Goal: Find specific page/section: Find specific page/section

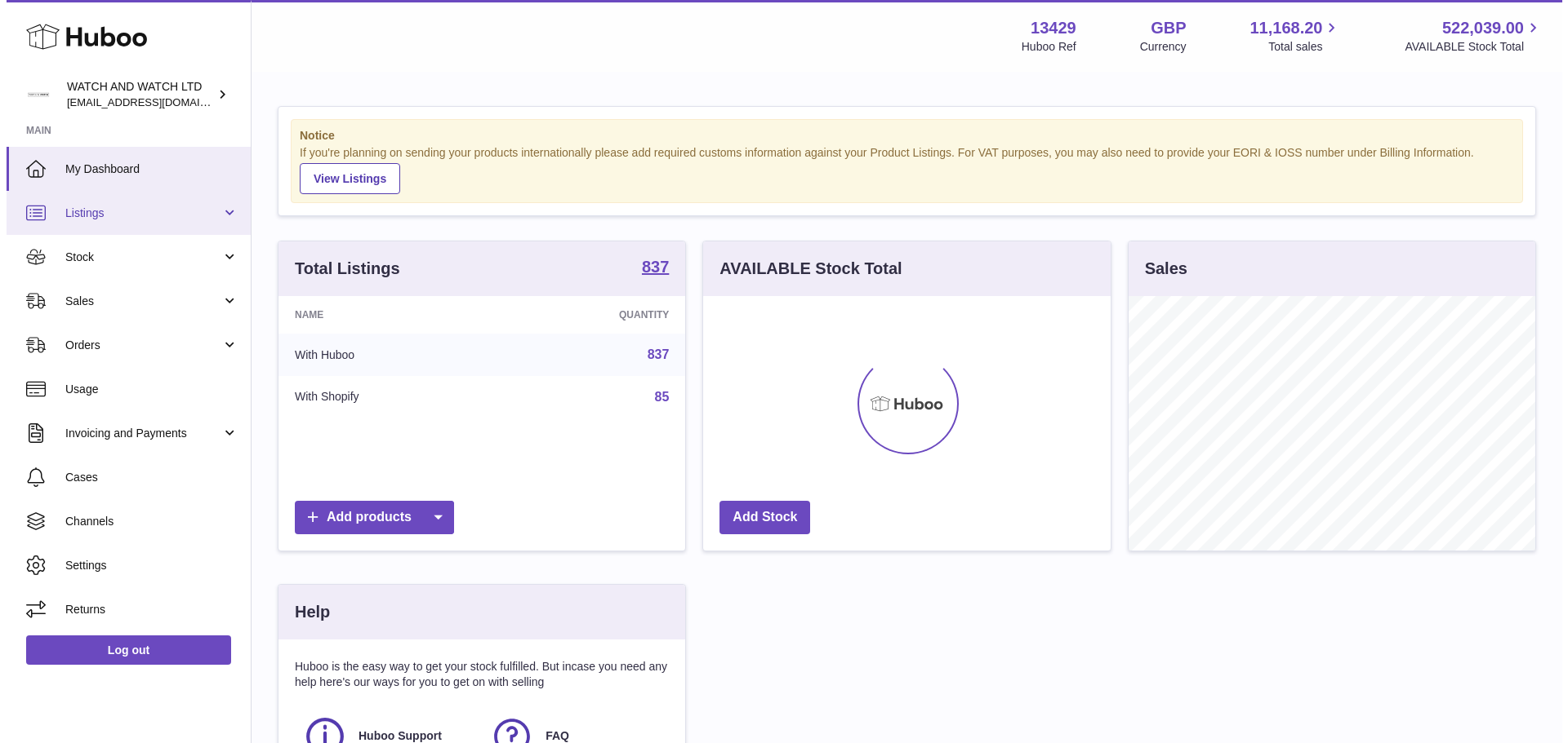
scroll to position [254, 408]
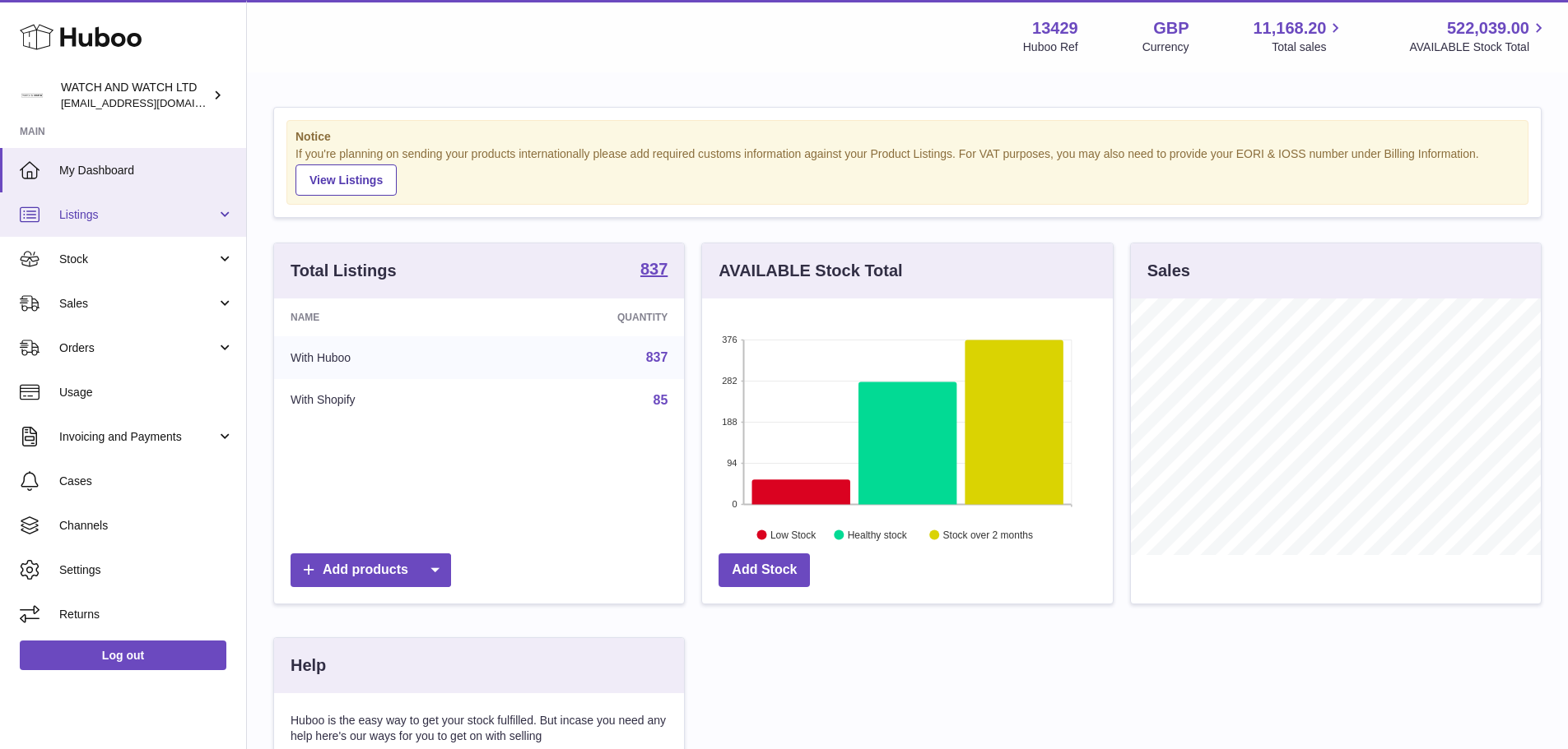
click at [192, 207] on span "Listings" at bounding box center [138, 215] width 157 height 16
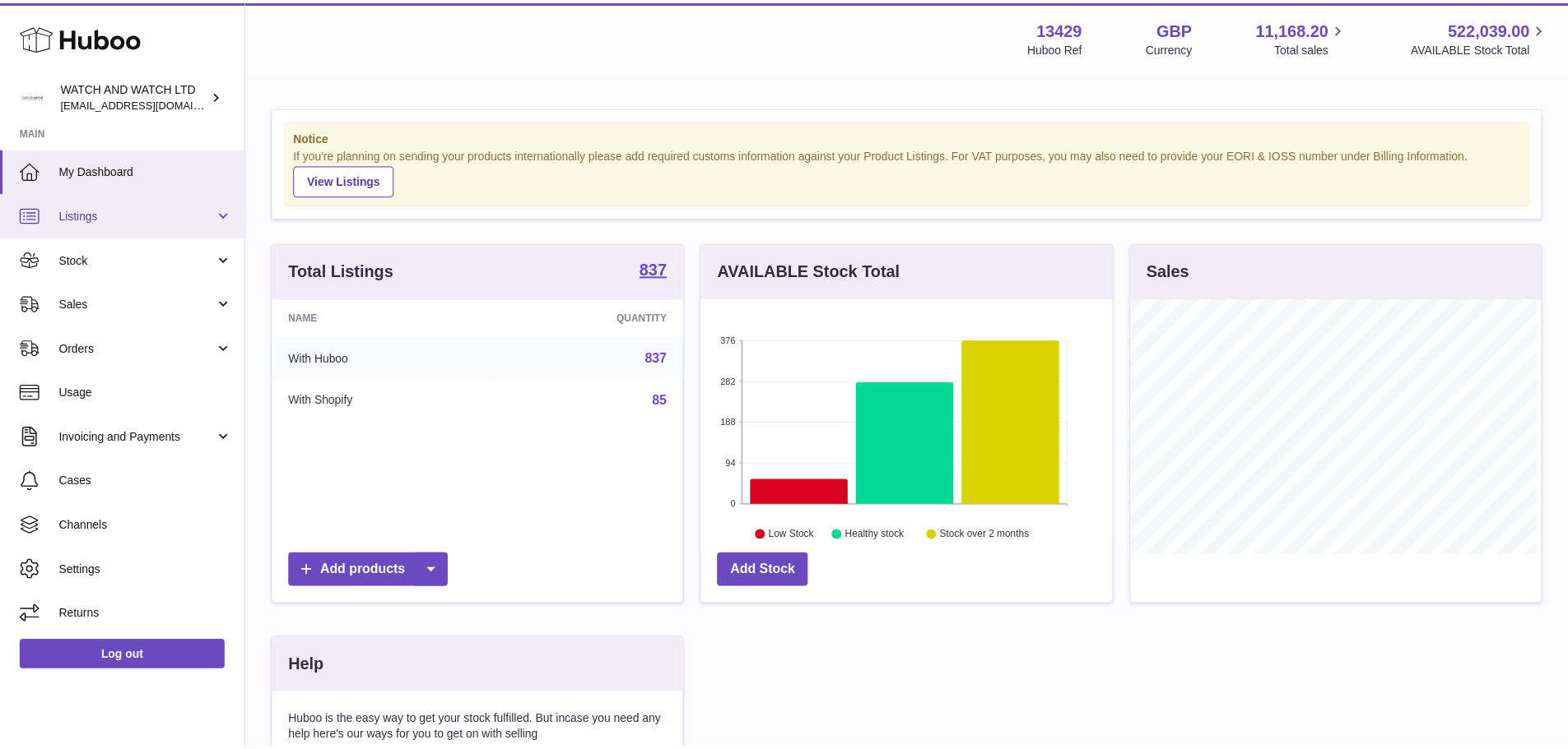
scroll to position [256, 415]
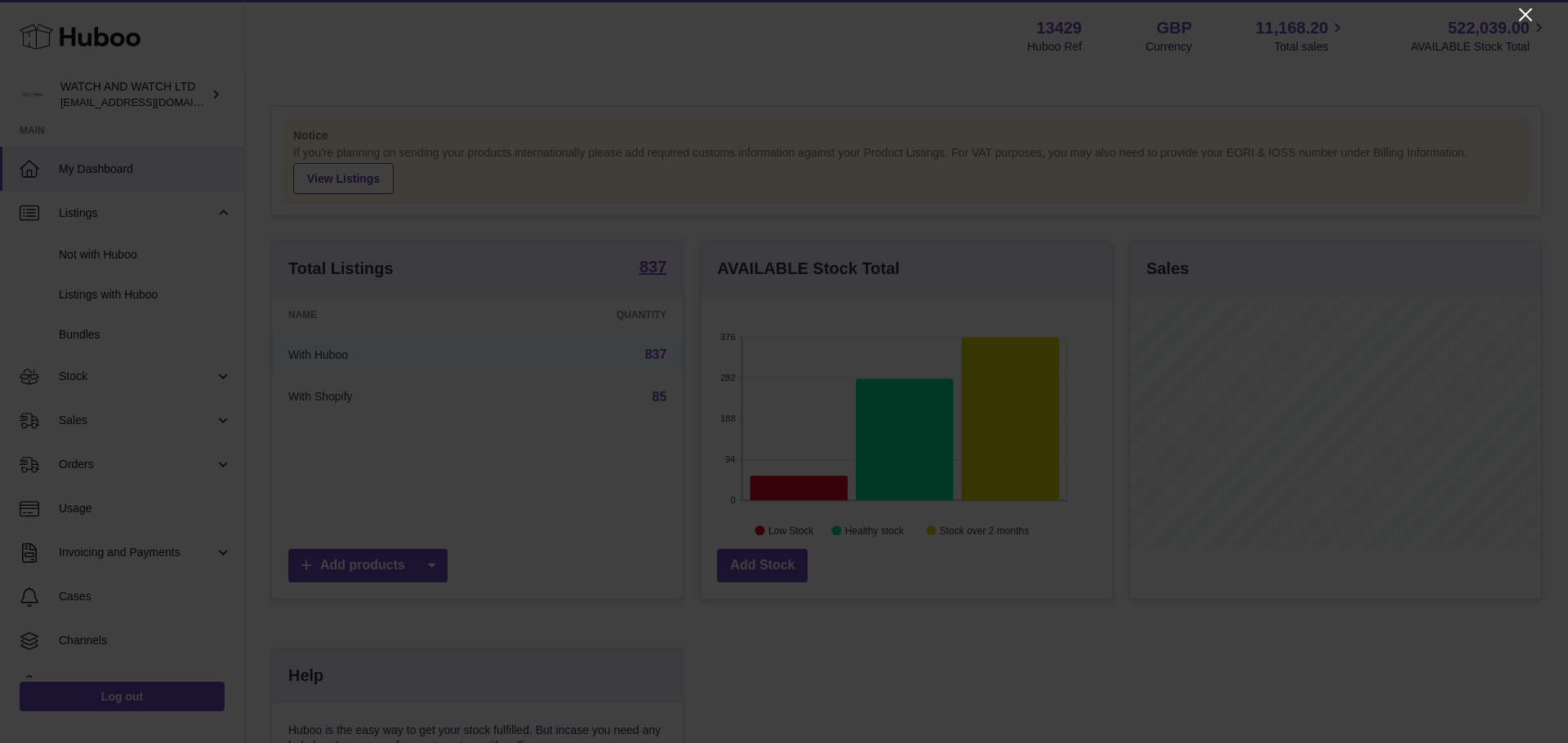
click at [1530, 13] on icon "Close" at bounding box center [1524, 14] width 19 height 19
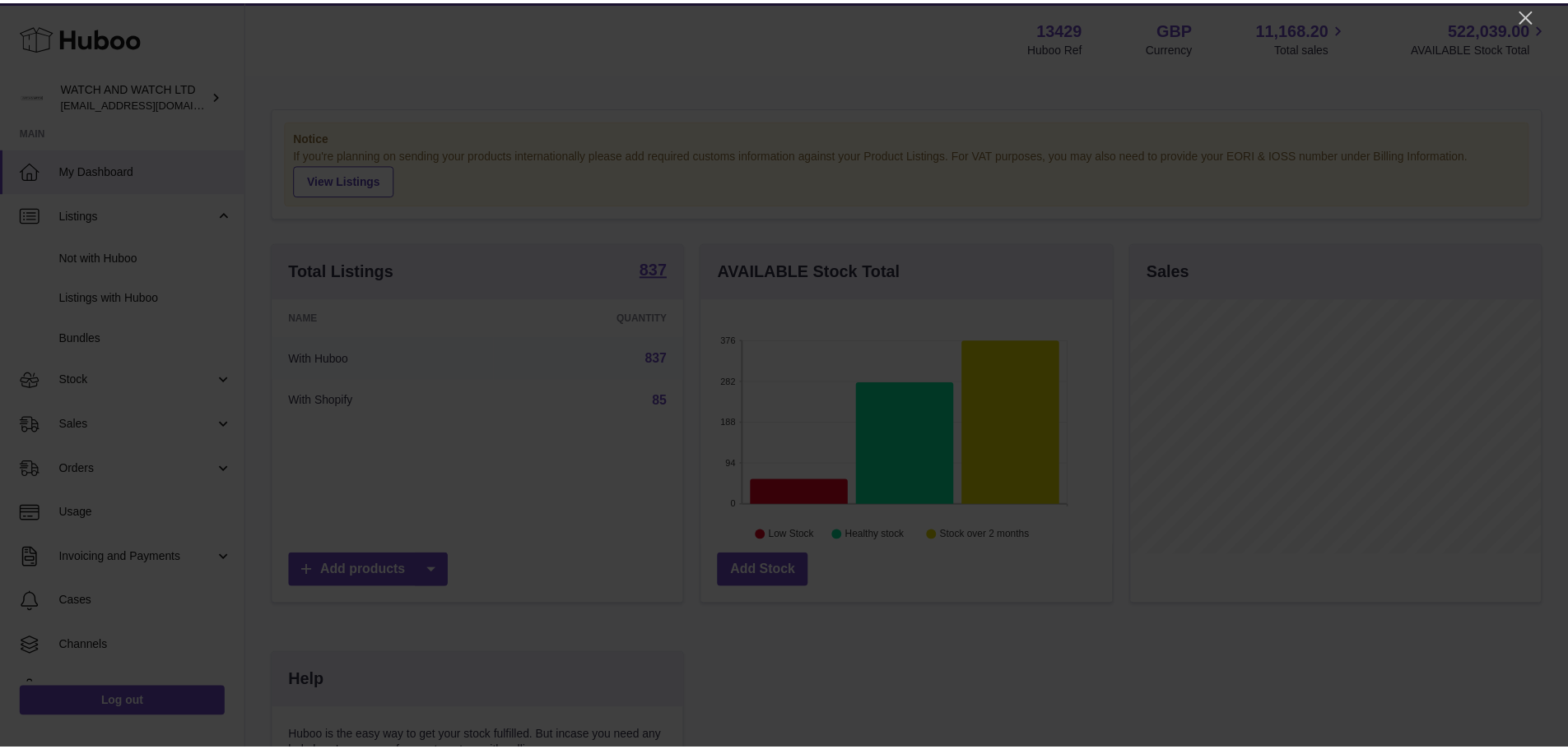
scroll to position [822367, 822652]
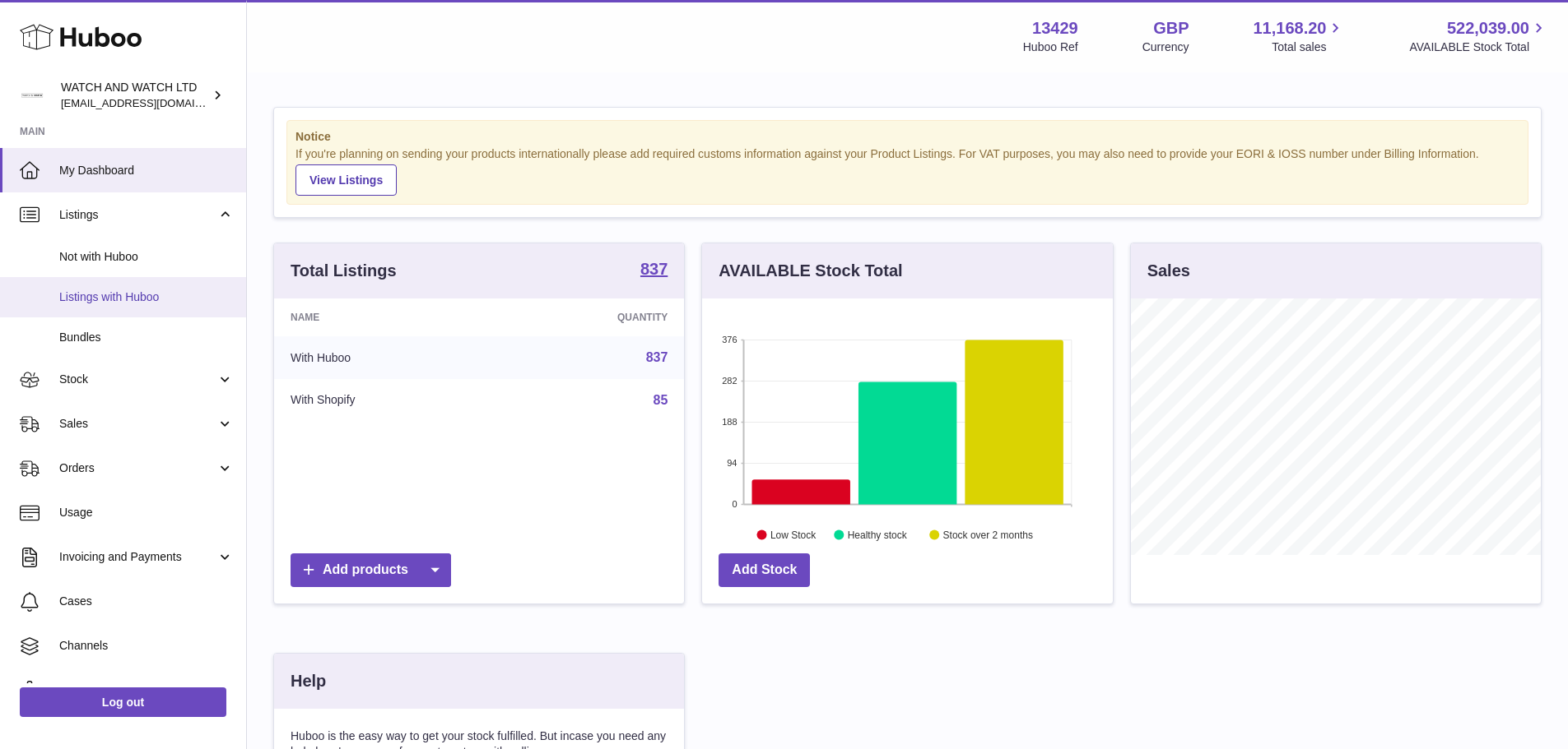
click at [149, 303] on span "Listings with Huboo" at bounding box center [146, 297] width 175 height 16
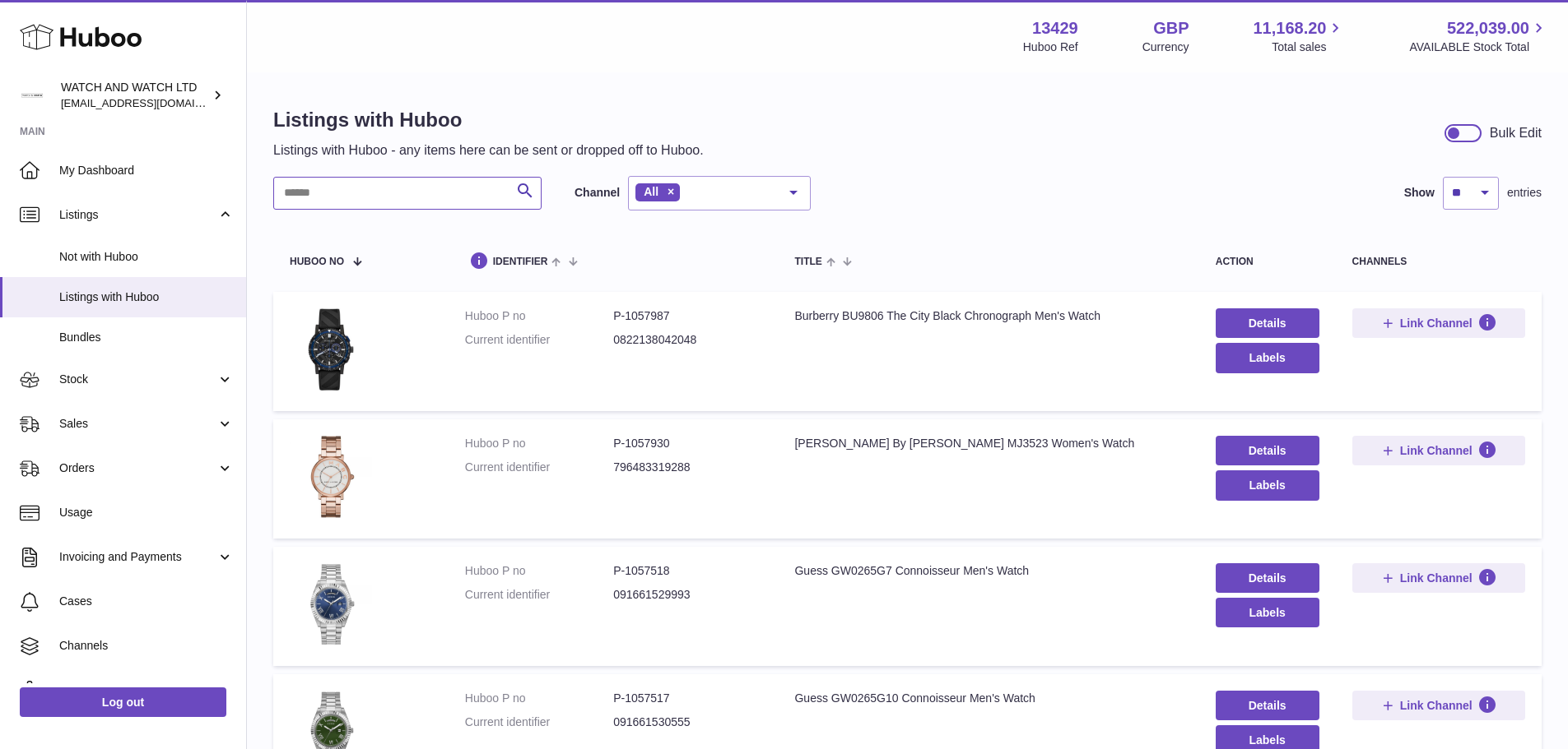
click at [393, 196] on input "text" at bounding box center [408, 193] width 268 height 33
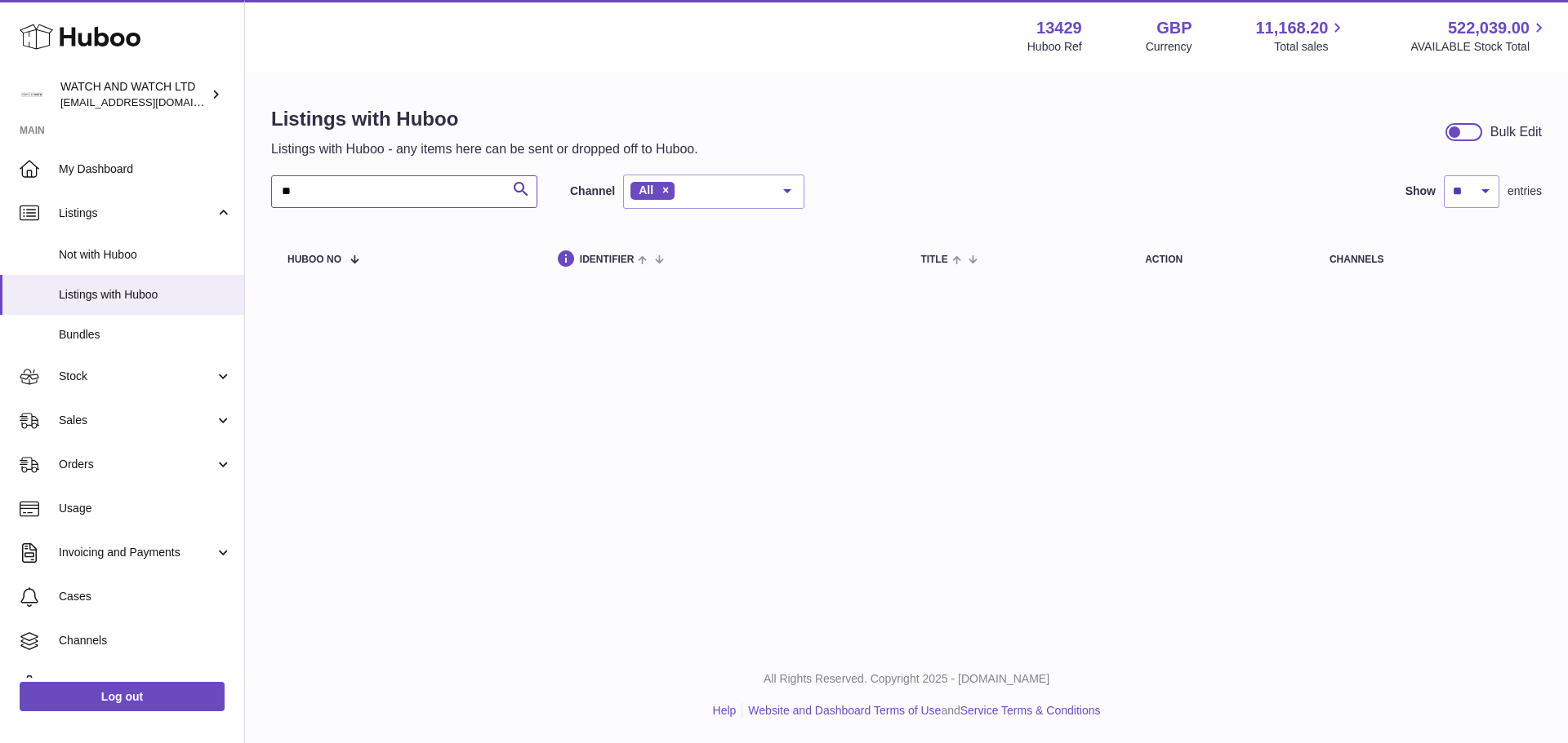
type input "*"
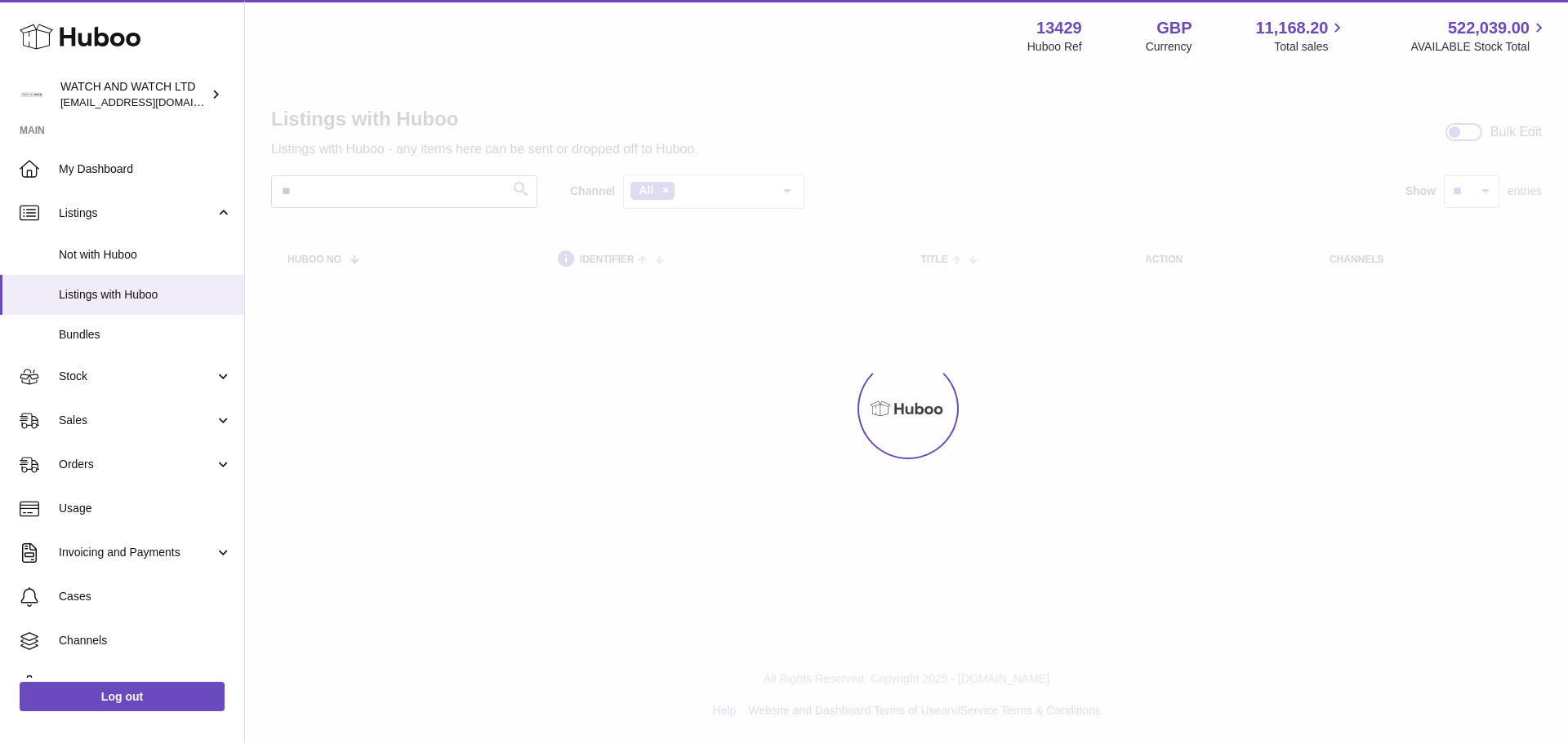
type input "*"
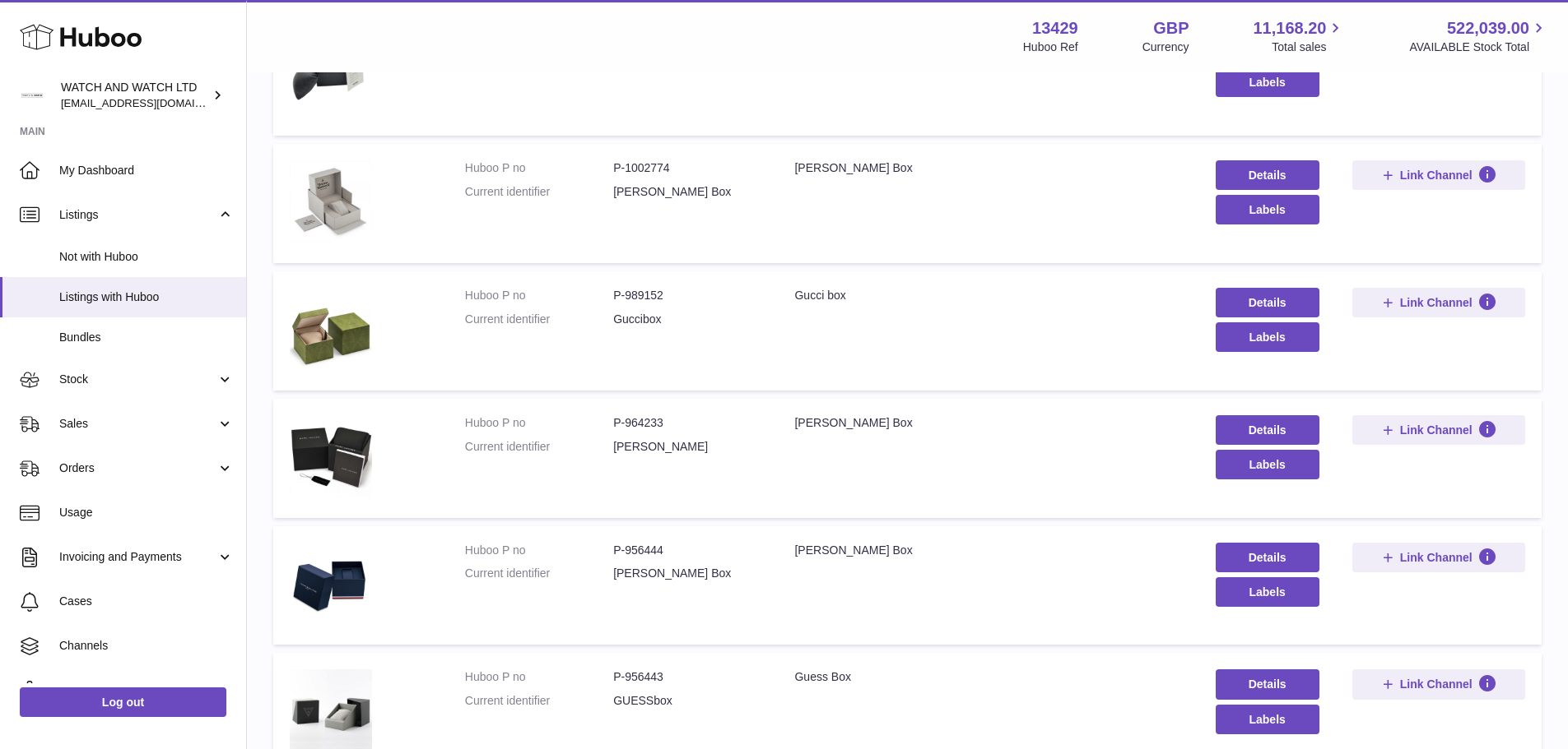
scroll to position [989, 0]
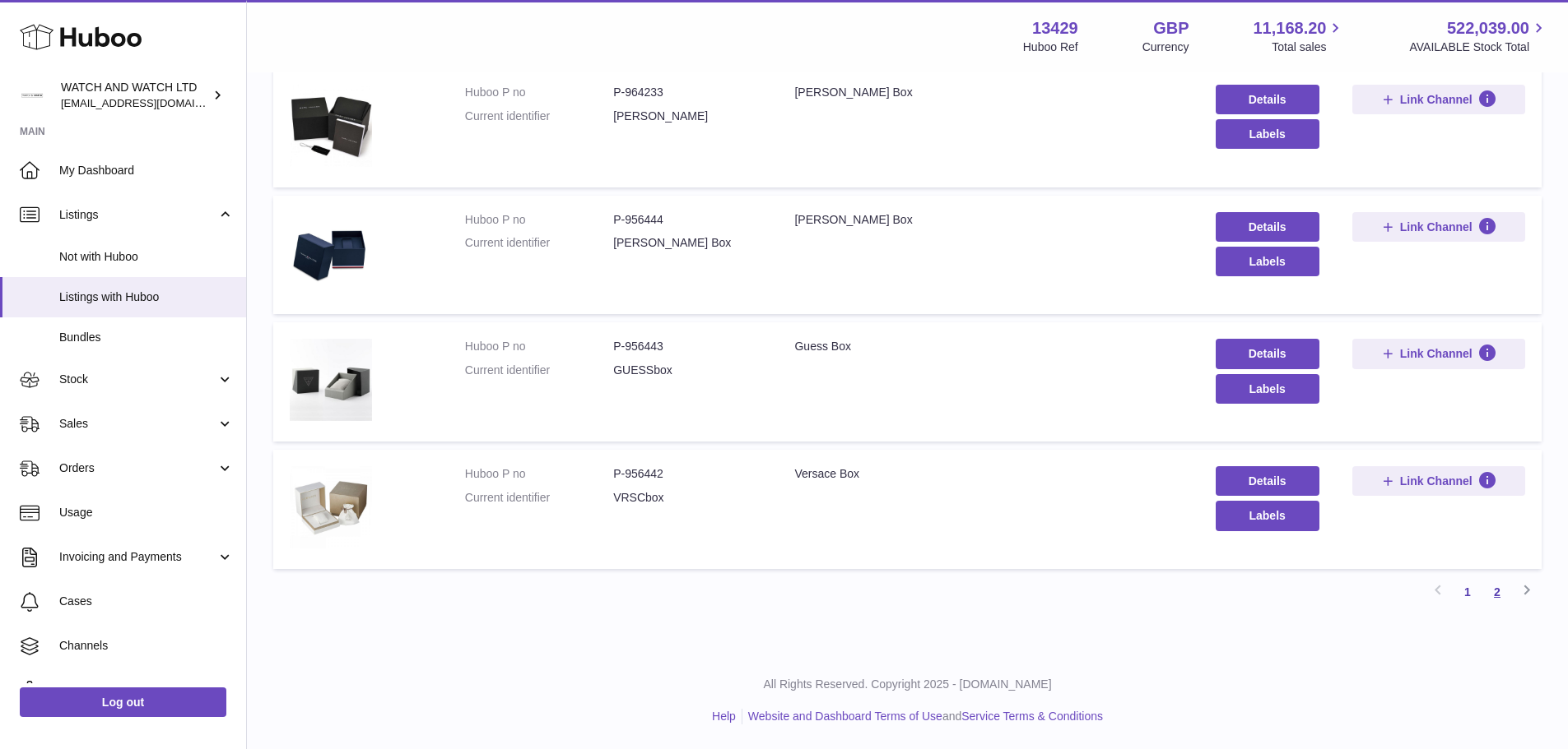
type input "***"
click at [1501, 591] on link "2" at bounding box center [1496, 592] width 30 height 30
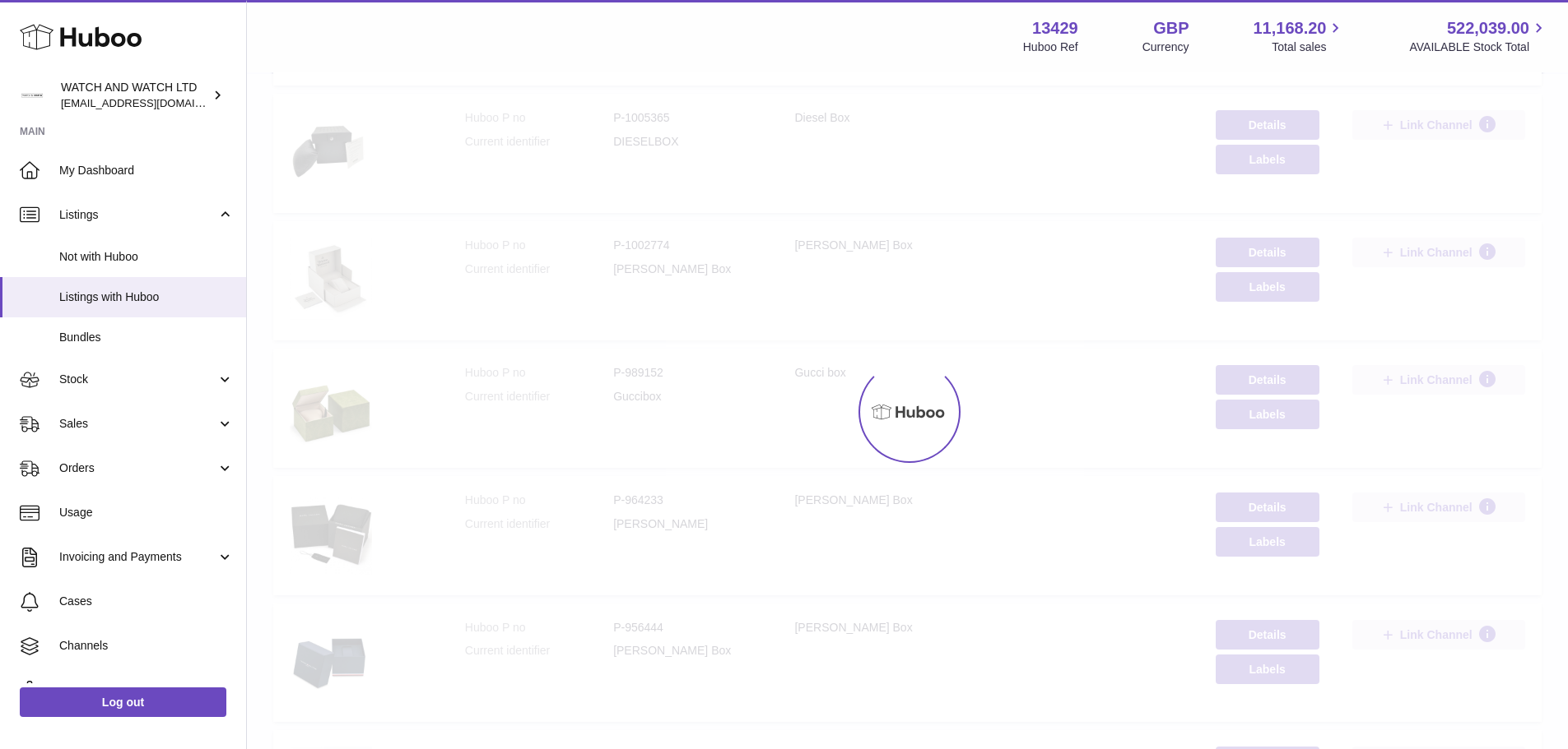
scroll to position [74, 0]
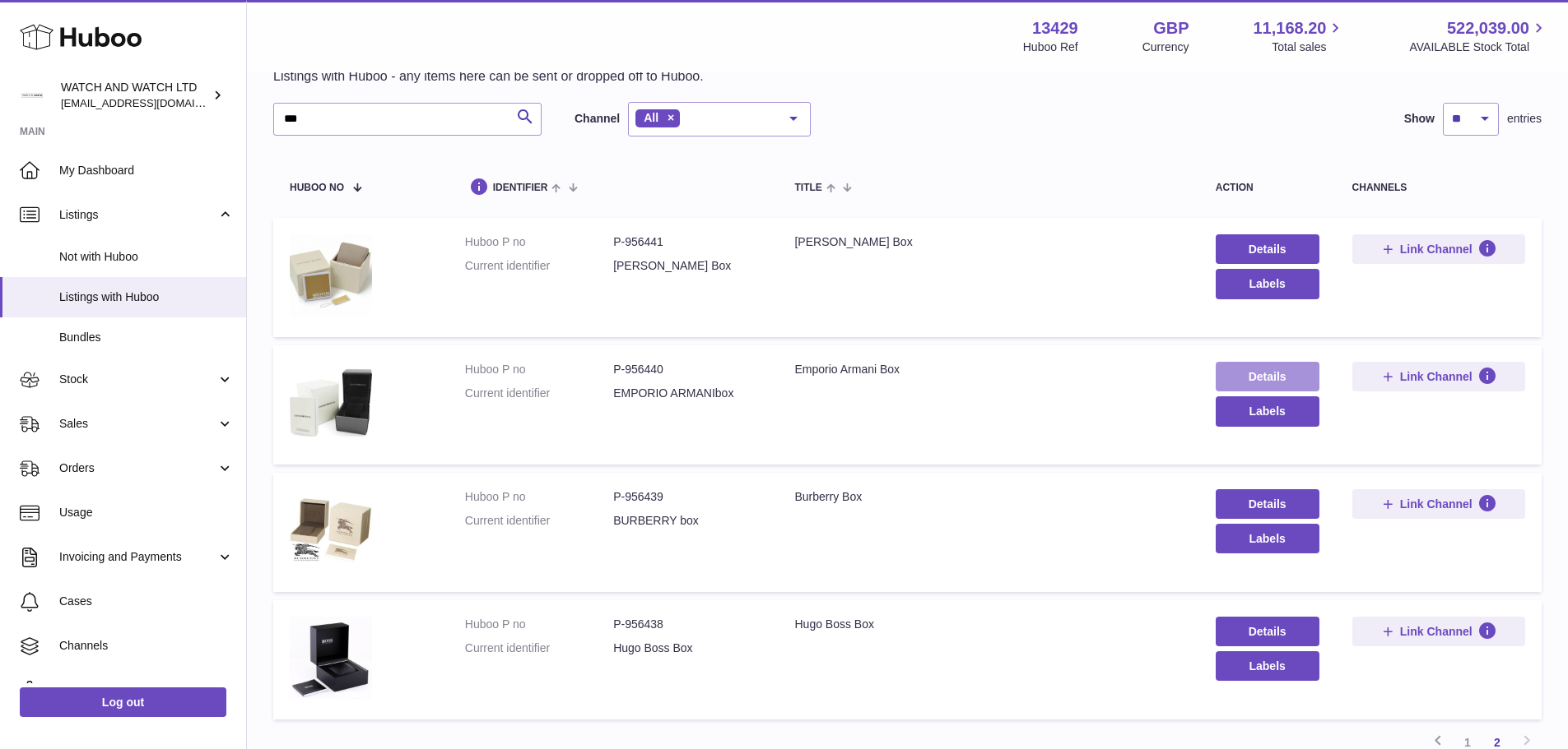
click at [1254, 382] on link "Details" at bounding box center [1267, 376] width 104 height 30
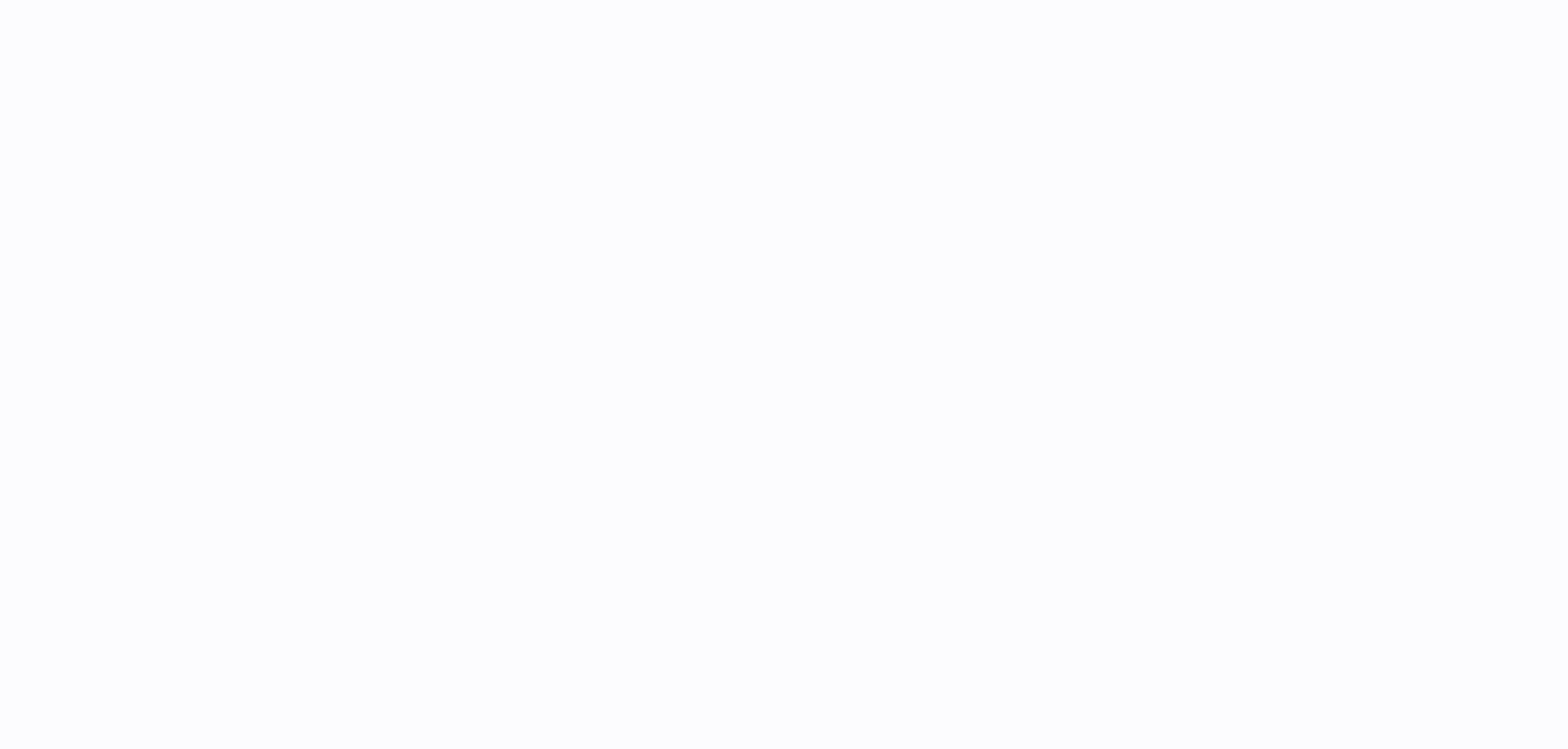
select select "**"
select select "***"
